Goal: Ask a question

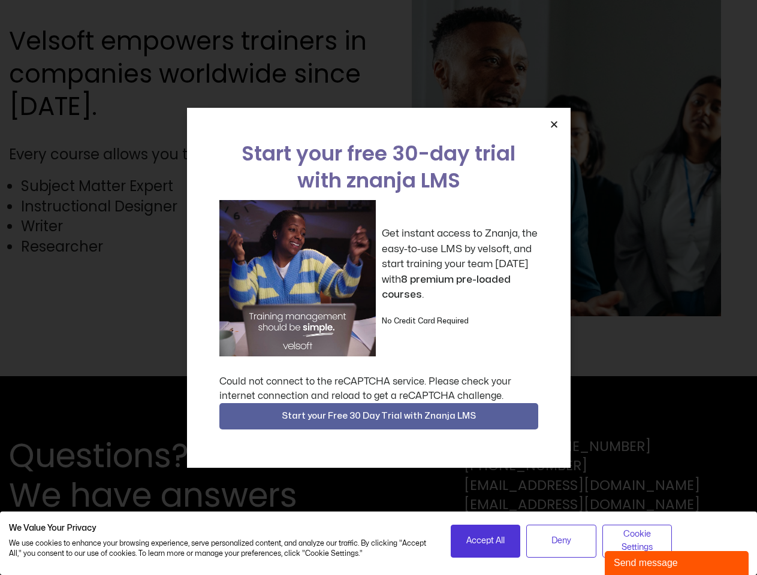
click at [378, 288] on div "Get instant access to Znanja, the easy-to-use LMS by velsoft, and start trainin…" at bounding box center [378, 278] width 319 height 156
click at [554, 124] on icon "Close" at bounding box center [553, 124] width 9 height 9
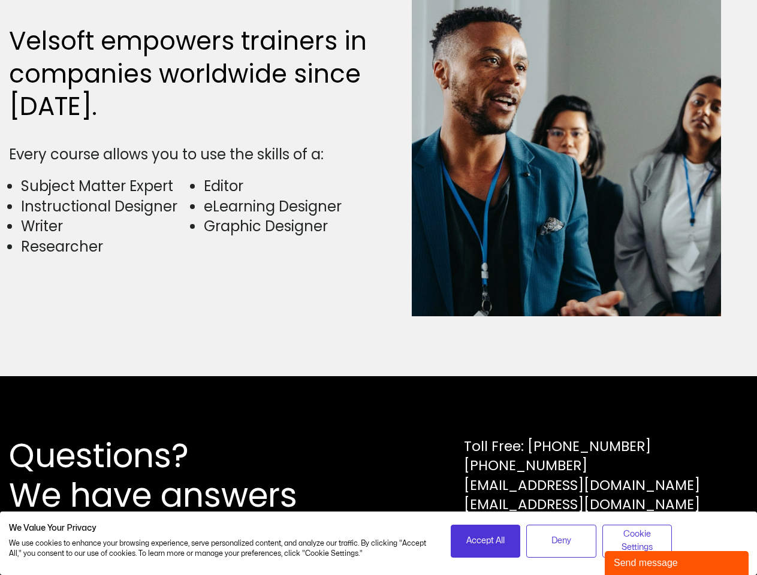
click at [379, 416] on div "Questions? We have answers Toll Free: [PHONE_NUMBER] [PHONE_NUMBER] [EMAIL_ADDR…" at bounding box center [378, 475] width 757 height 199
click at [485, 541] on span "Accept All" at bounding box center [485, 540] width 38 height 13
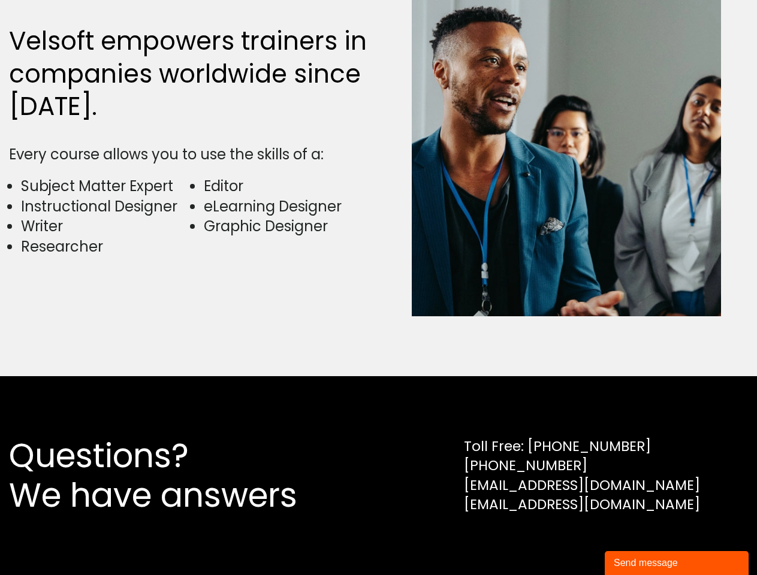
click at [561, 541] on div "Questions? We have answers Toll Free: [PHONE_NUMBER] [PHONE_NUMBER] [EMAIL_ADDR…" at bounding box center [378, 475] width 757 height 199
click at [637, 541] on div "Questions? We have answers Toll Free: [PHONE_NUMBER] [PHONE_NUMBER] [EMAIL_ADDR…" at bounding box center [378, 475] width 757 height 199
click at [676, 563] on div "Send message" at bounding box center [676, 563] width 126 height 14
